Goal: Information Seeking & Learning: Get advice/opinions

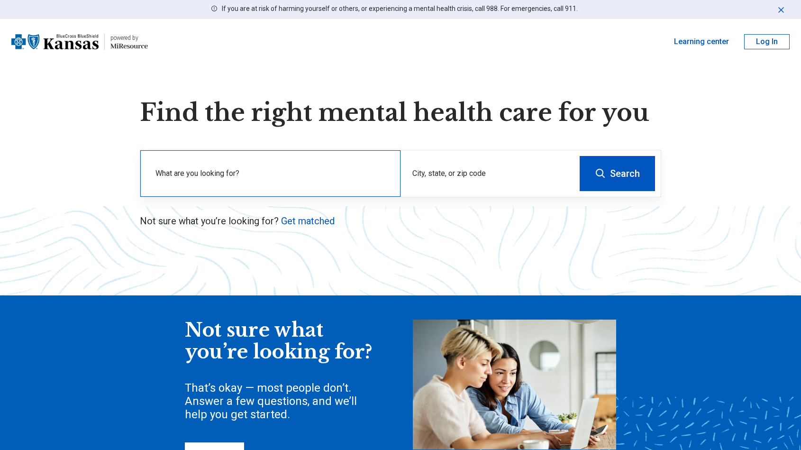
click at [231, 177] on label "What are you looking for?" at bounding box center [272, 173] width 234 height 11
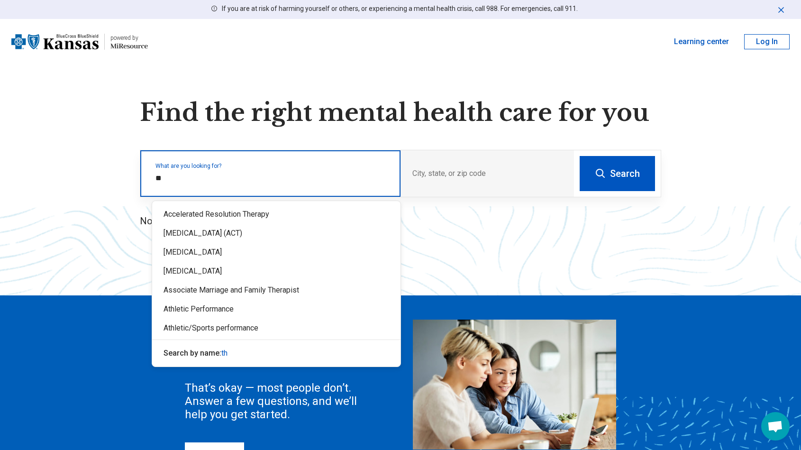
type input "*"
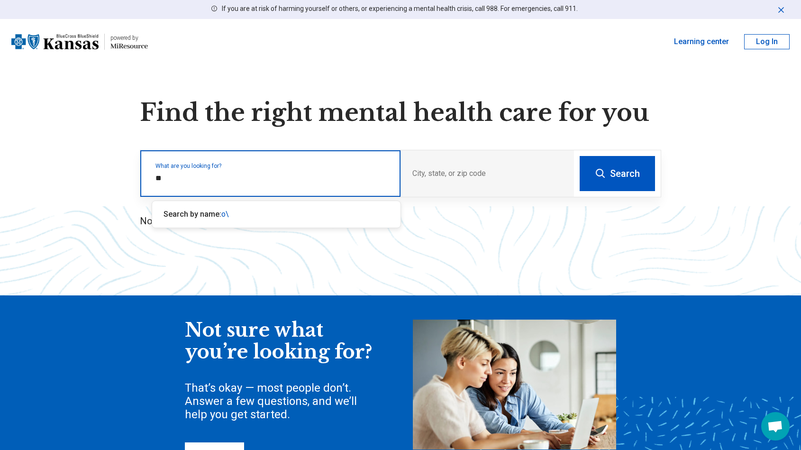
type input "*"
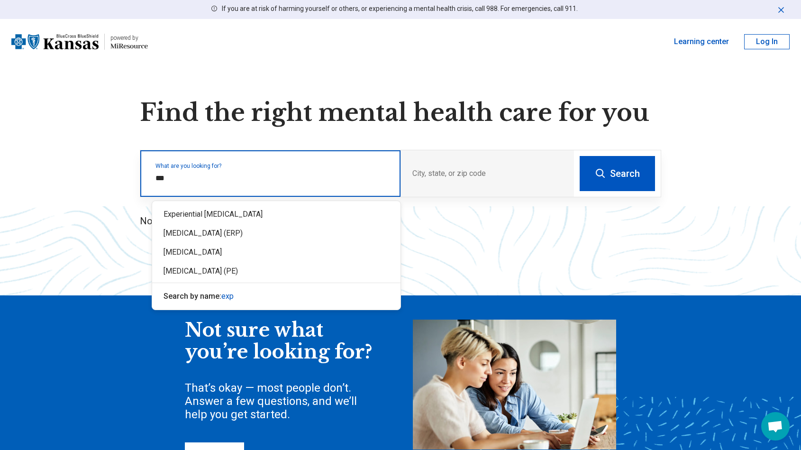
type input "****"
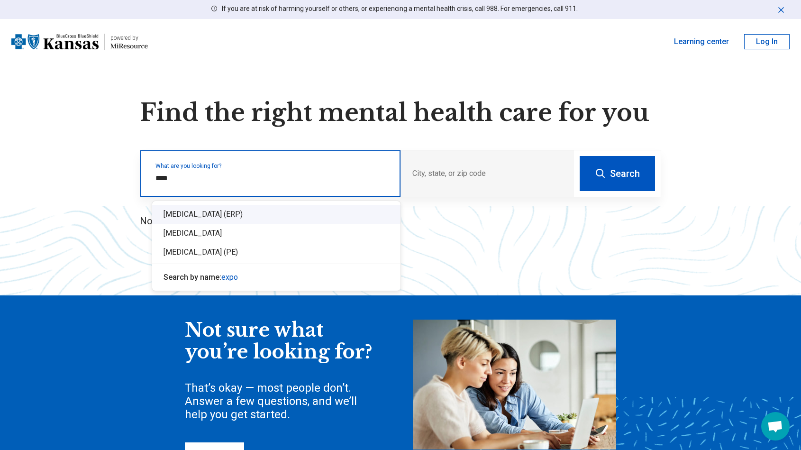
click at [310, 216] on div "[MEDICAL_DATA] (ERP)" at bounding box center [276, 214] width 248 height 19
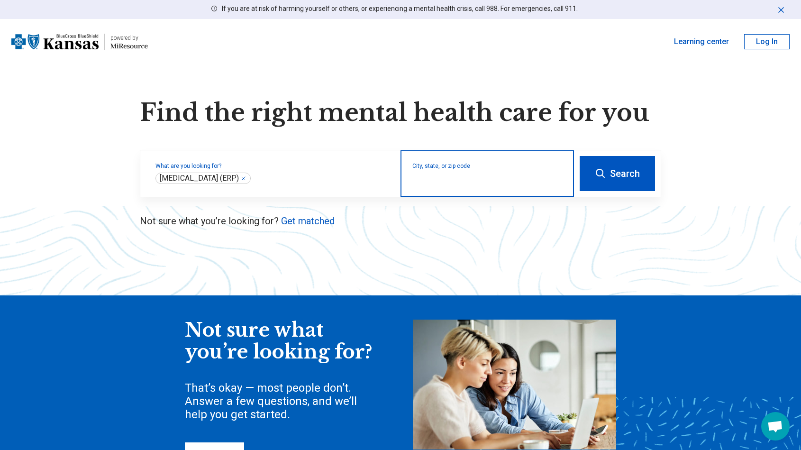
click at [463, 181] on input "City, state, or zip code" at bounding box center [487, 179] width 150 height 11
type input "*****"
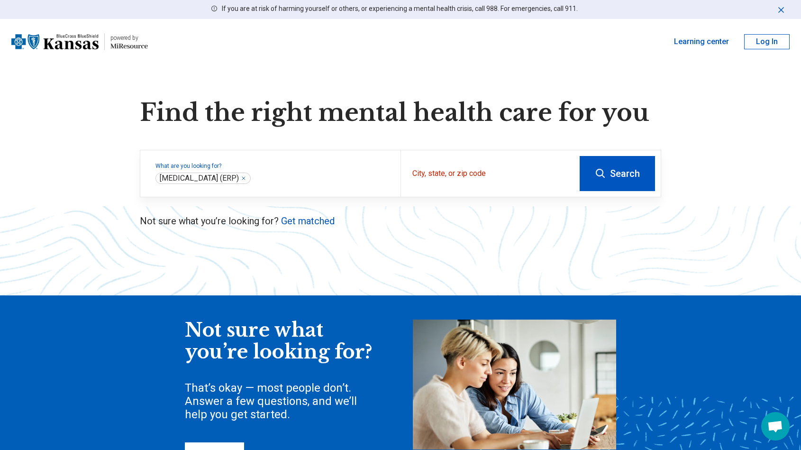
click at [630, 178] on button "Search" at bounding box center [617, 173] width 75 height 35
click at [432, 191] on div "City, state, or zip code" at bounding box center [486, 173] width 173 height 46
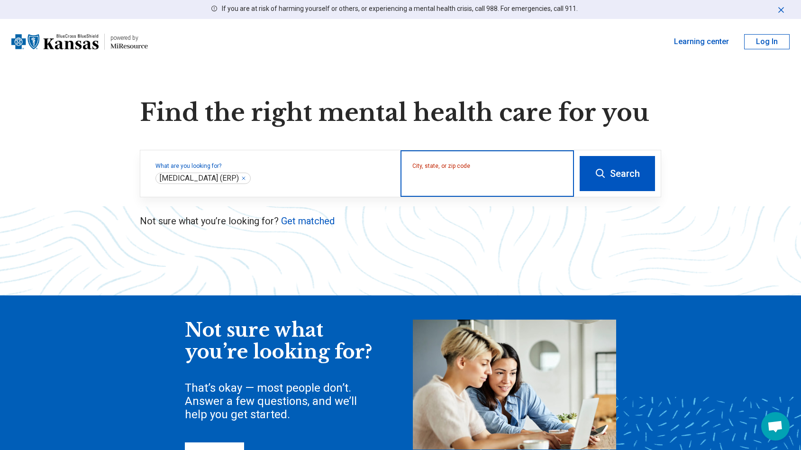
click at [432, 182] on input "City, state, or zip code" at bounding box center [487, 179] width 150 height 11
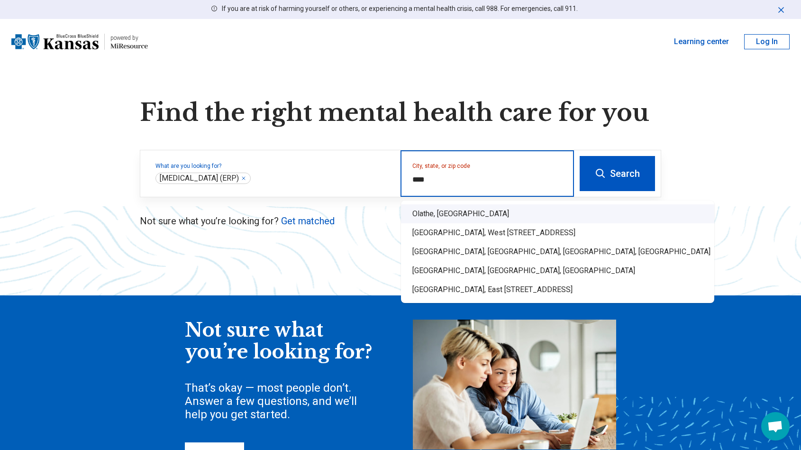
click at [422, 217] on div "Olathe, [GEOGRAPHIC_DATA]" at bounding box center [557, 213] width 313 height 19
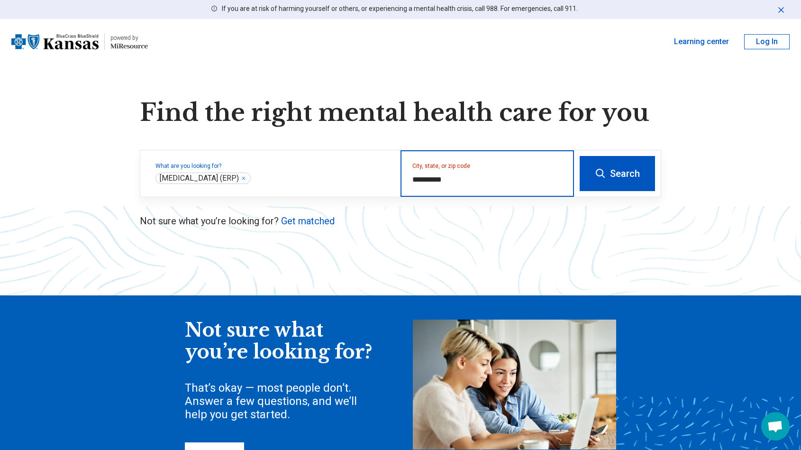
type input "**********"
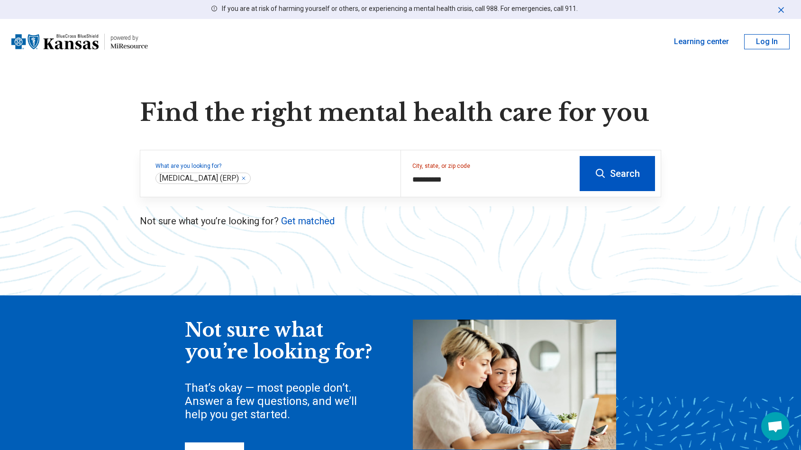
click at [615, 167] on button "Search" at bounding box center [617, 173] width 75 height 35
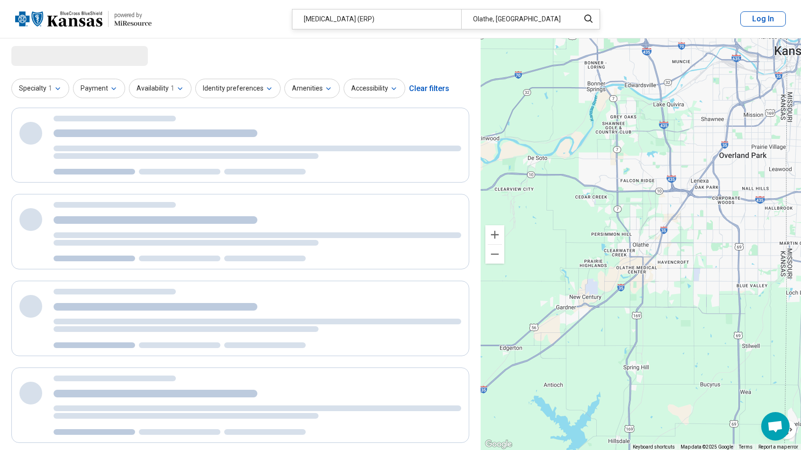
select select "***"
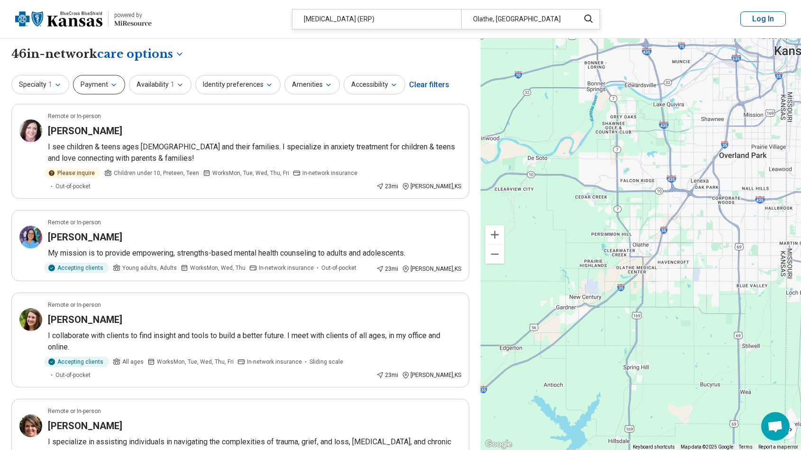
click at [105, 86] on button "Payment" at bounding box center [99, 84] width 52 height 19
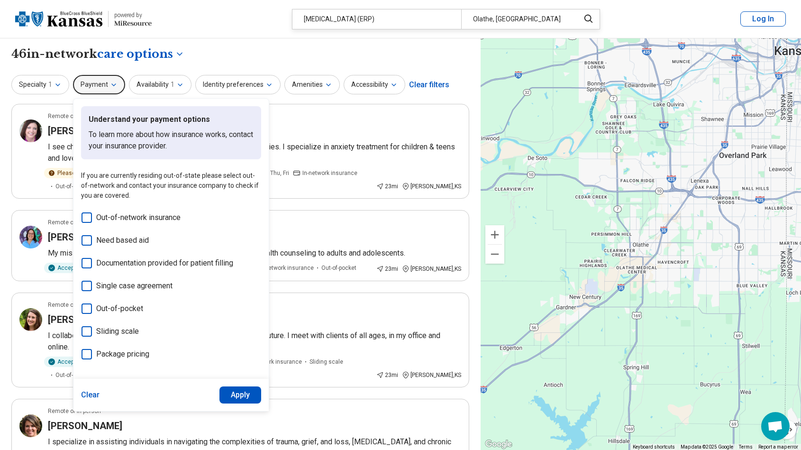
click at [107, 83] on button "Payment" at bounding box center [99, 84] width 52 height 19
click at [39, 83] on button "Specialty 1" at bounding box center [40, 84] width 58 height 19
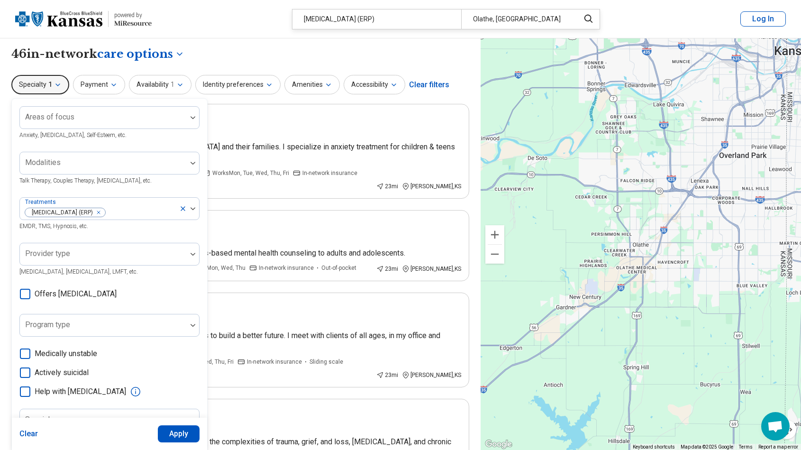
click at [45, 84] on button "Specialty 1" at bounding box center [40, 84] width 58 height 19
click at [50, 89] on span "1" at bounding box center [50, 85] width 4 height 10
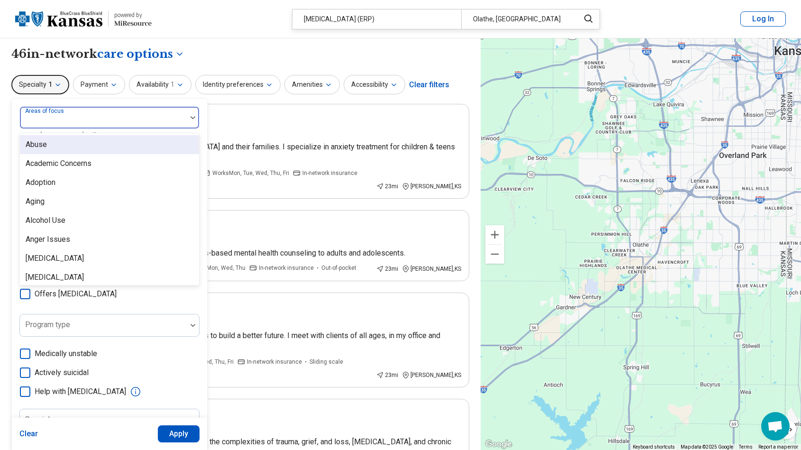
click at [72, 122] on div at bounding box center [103, 121] width 159 height 13
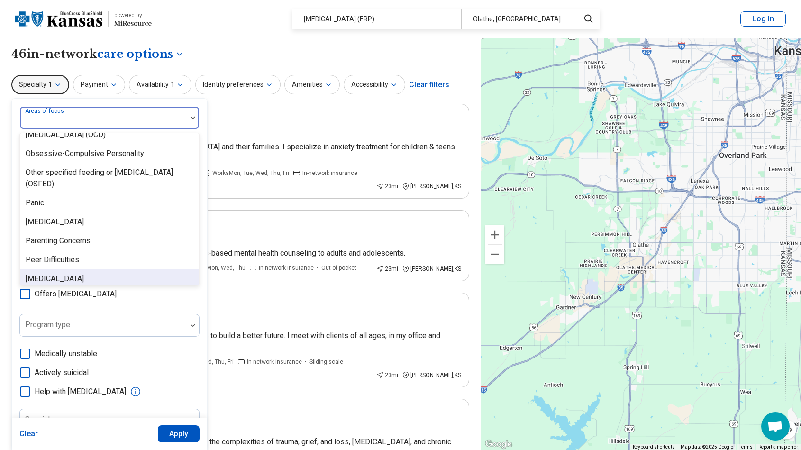
scroll to position [1083, 0]
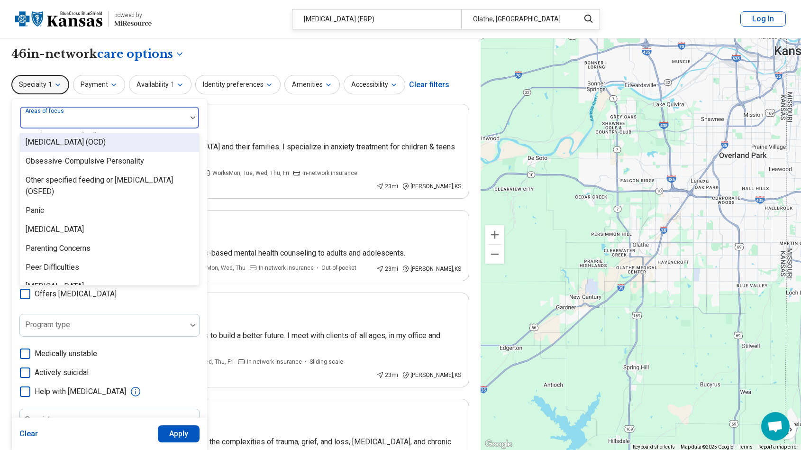
click at [75, 148] on div "[MEDICAL_DATA] (OCD)" at bounding box center [109, 142] width 179 height 19
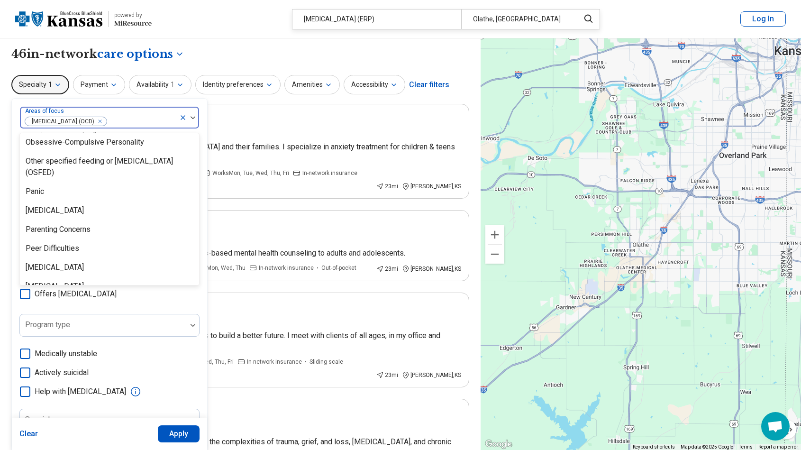
scroll to position [1064, 0]
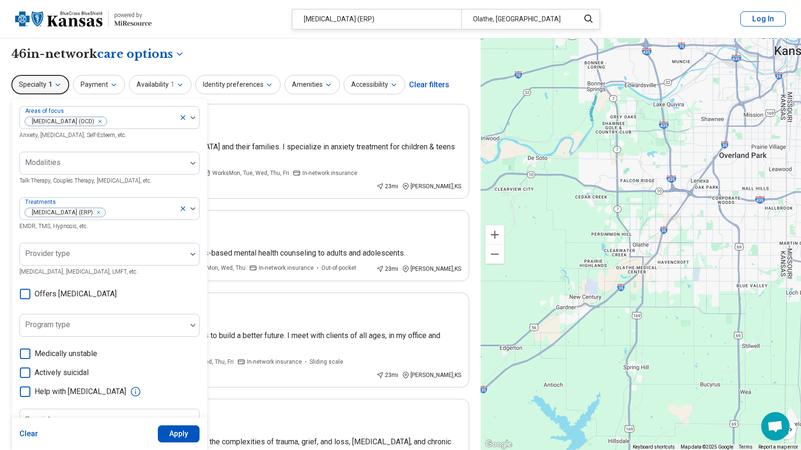
click at [138, 100] on div "Areas of focus [MEDICAL_DATA] (OCD) Anxiety, [MEDICAL_DATA], Self-Esteem, etc. …" at bounding box center [109, 292] width 195 height 386
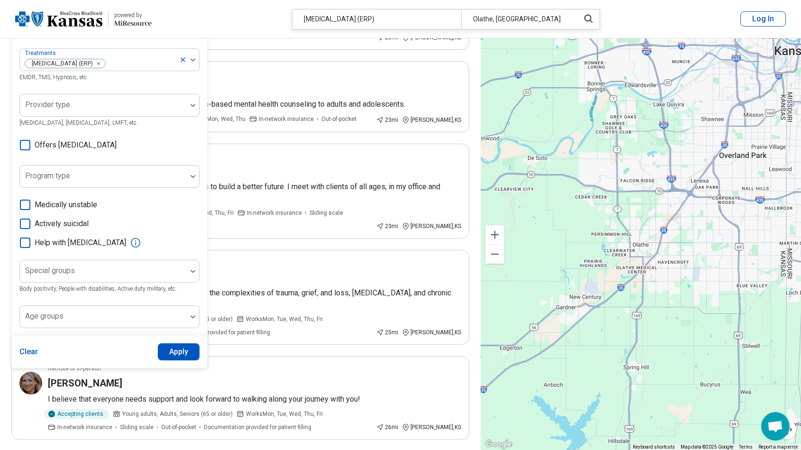
scroll to position [148, 0]
click at [185, 355] on button "Apply" at bounding box center [179, 352] width 42 height 17
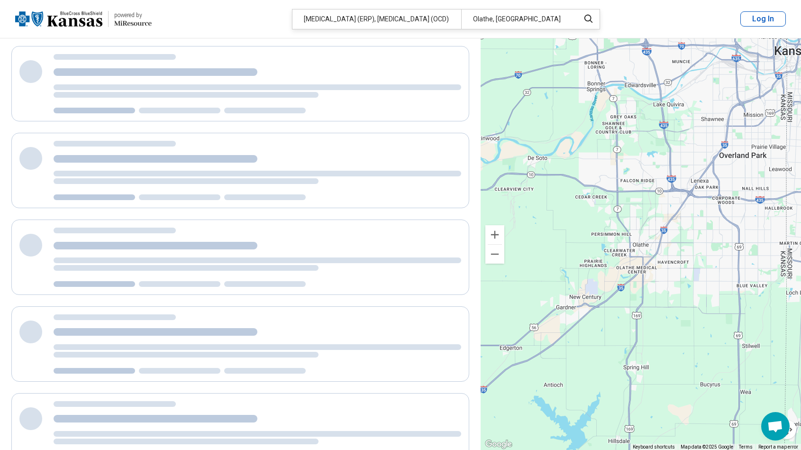
scroll to position [0, 0]
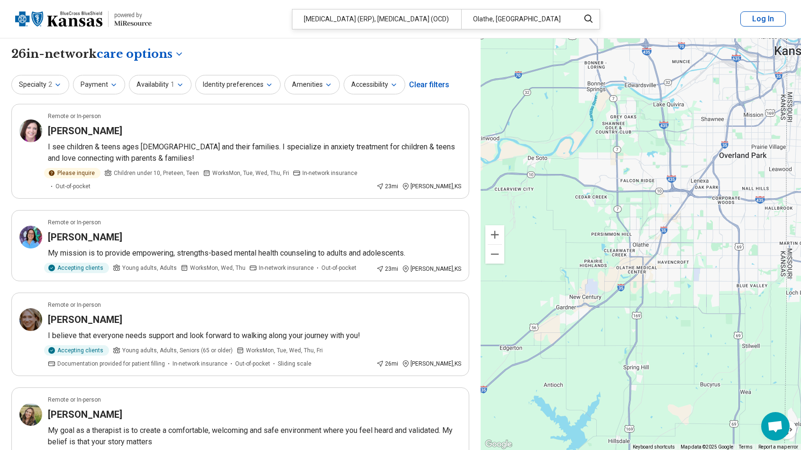
click at [365, 74] on div "Specialty 2 Payment Availability 1 Identity preferences Amenities Accessibility…" at bounding box center [240, 84] width 458 height 23
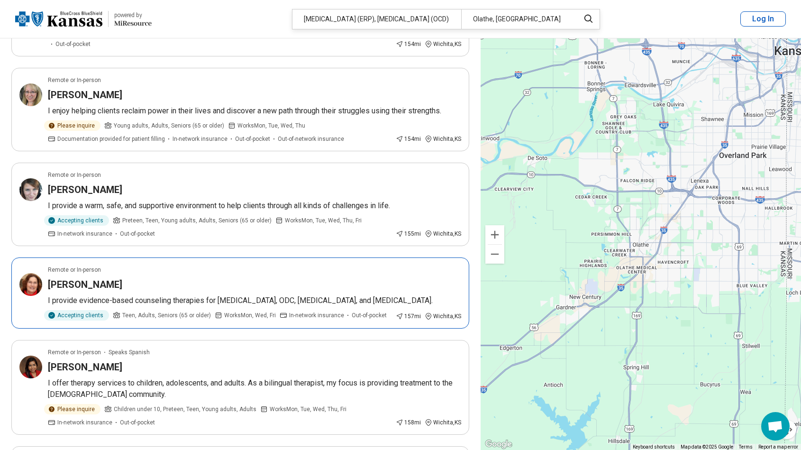
scroll to position [1874, 0]
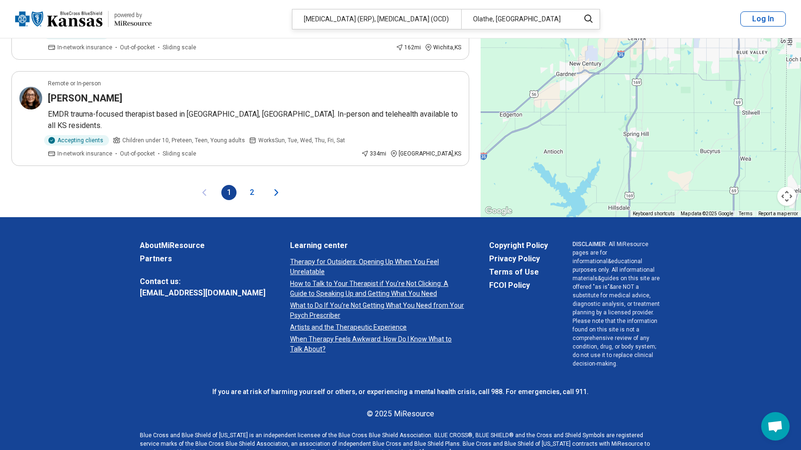
click at [250, 185] on button "2" at bounding box center [251, 192] width 15 height 15
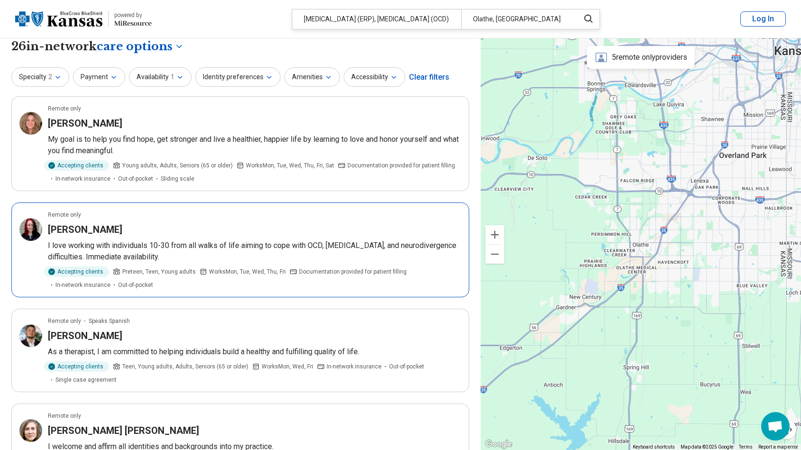
scroll to position [10, 0]
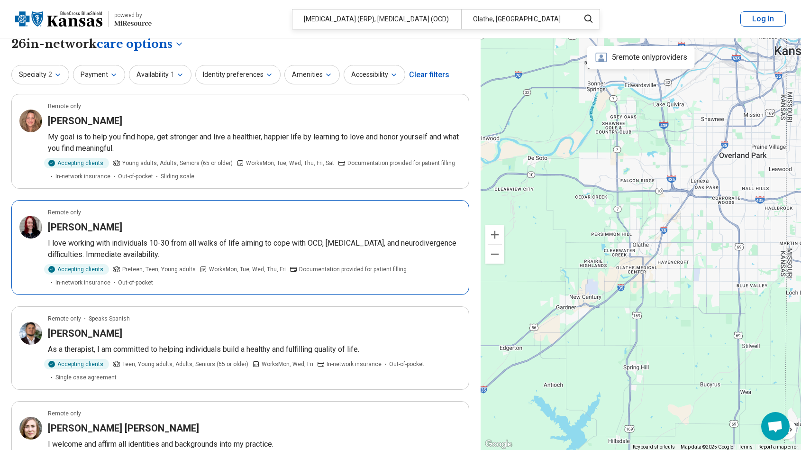
click at [190, 231] on div "[PERSON_NAME]" at bounding box center [254, 226] width 413 height 13
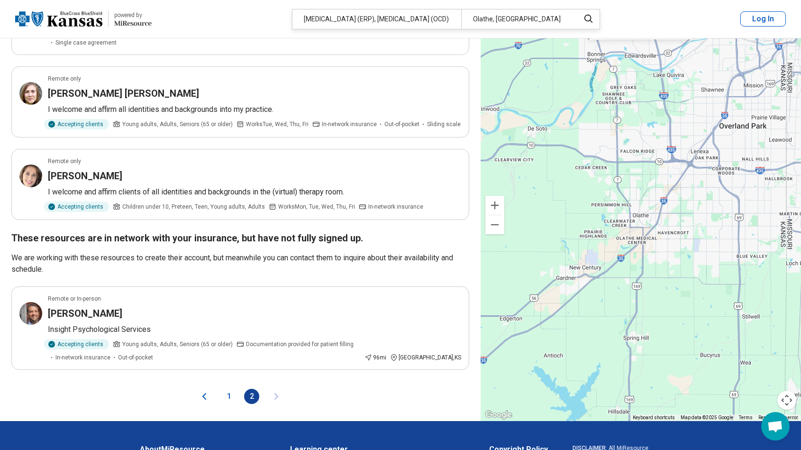
scroll to position [346, 0]
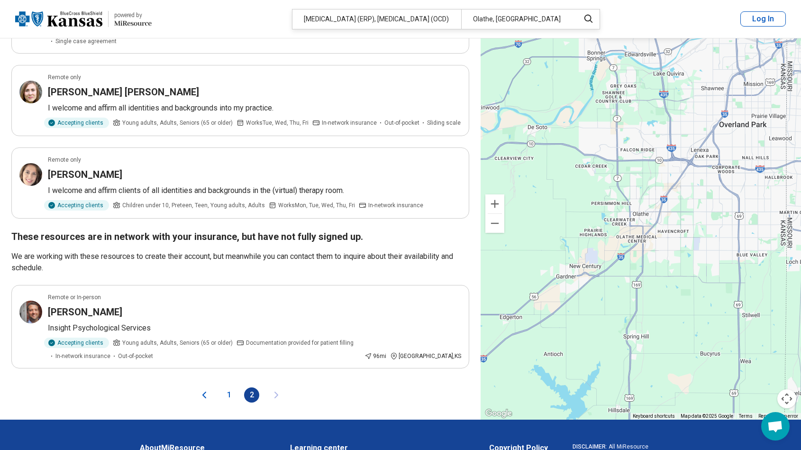
click at [229, 390] on button "1" at bounding box center [228, 394] width 15 height 15
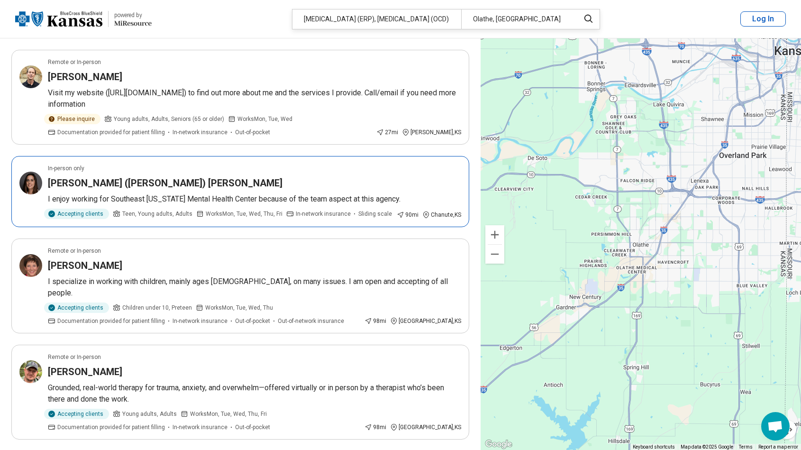
scroll to position [448, 0]
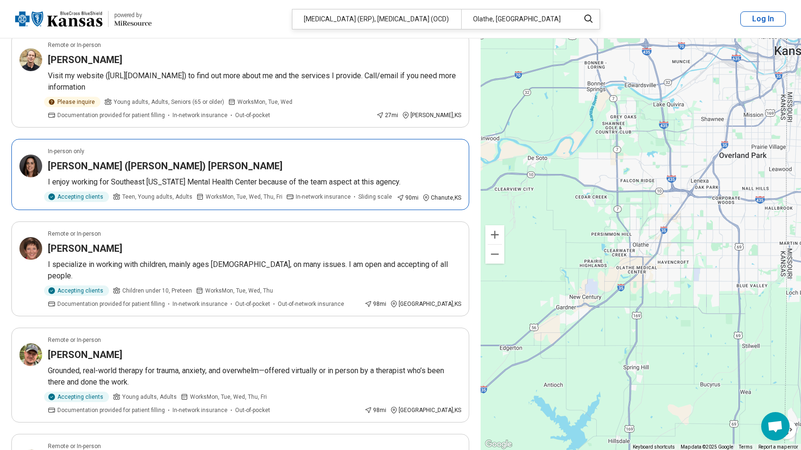
click at [173, 167] on div "[PERSON_NAME] ([PERSON_NAME]) [PERSON_NAME]" at bounding box center [254, 165] width 413 height 13
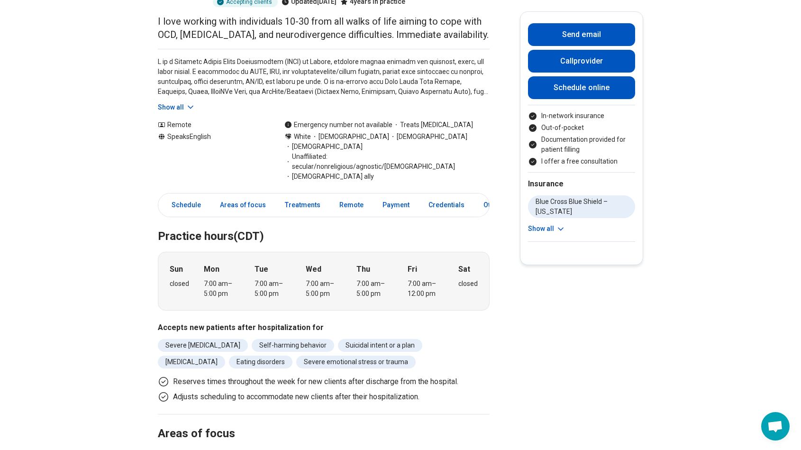
scroll to position [328, 0]
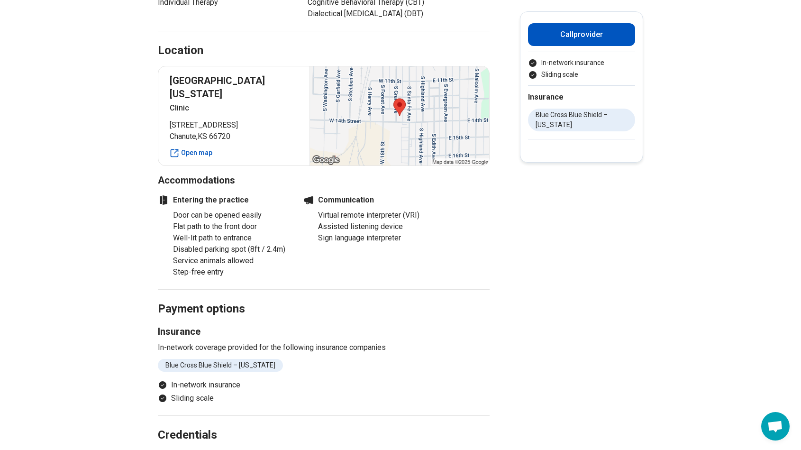
scroll to position [575, 0]
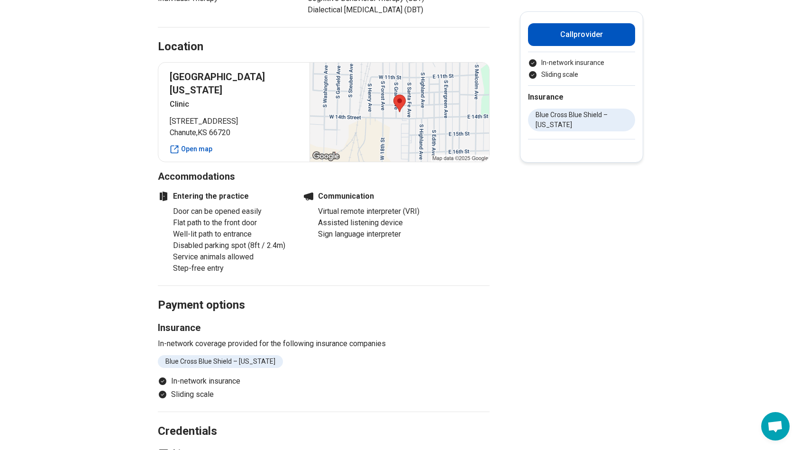
click at [212, 251] on li "Service animals allowed" at bounding box center [232, 256] width 118 height 11
click at [200, 240] on li "Disabled parking spot (8ft / 2.4m)" at bounding box center [232, 245] width 118 height 11
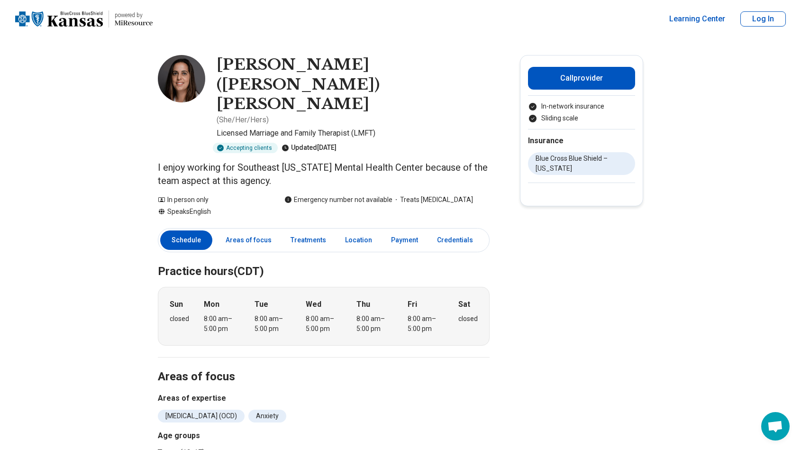
scroll to position [589, 0]
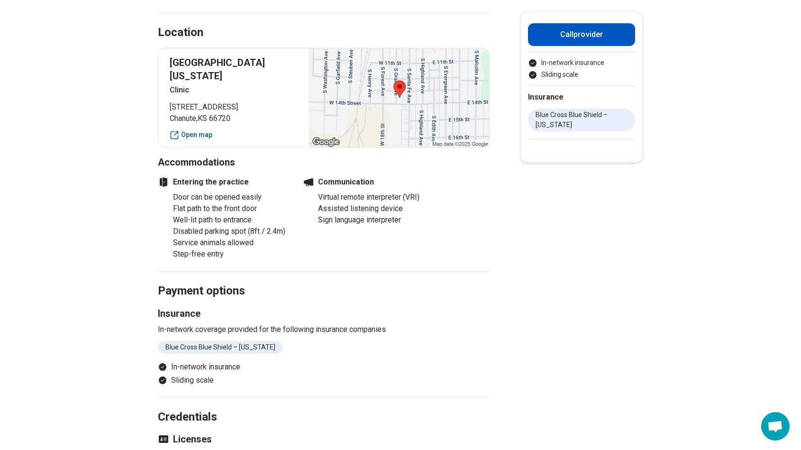
click at [196, 361] on li "In-network insurance" at bounding box center [324, 366] width 332 height 11
click at [196, 374] on li "Sliding scale" at bounding box center [324, 379] width 332 height 11
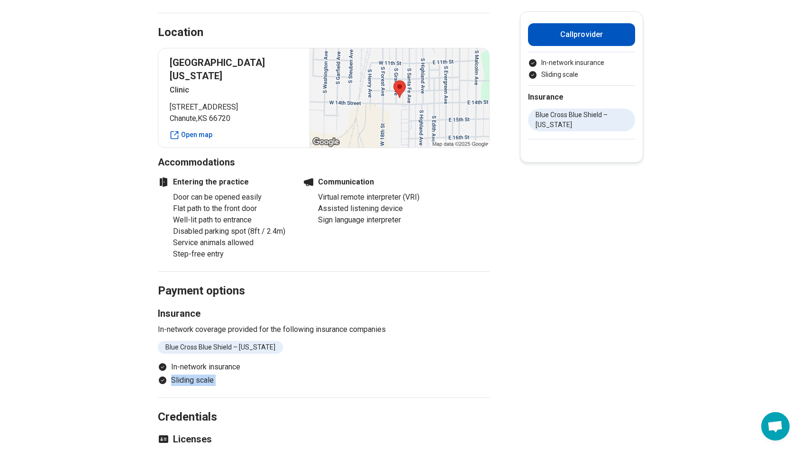
click at [196, 374] on li "Sliding scale" at bounding box center [324, 379] width 332 height 11
click at [185, 374] on li "Sliding scale" at bounding box center [324, 379] width 332 height 11
